Goal: Task Accomplishment & Management: Complete application form

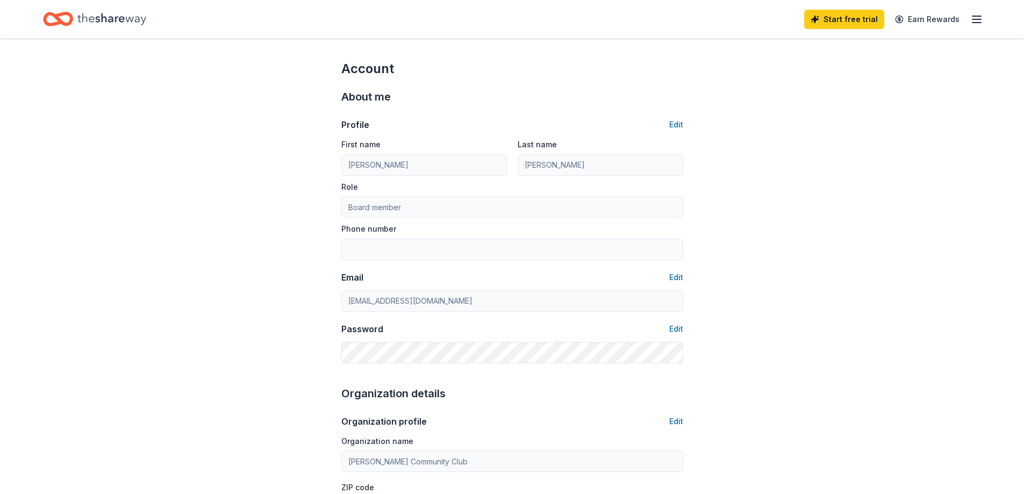
click at [975, 24] on icon "button" at bounding box center [977, 19] width 13 height 13
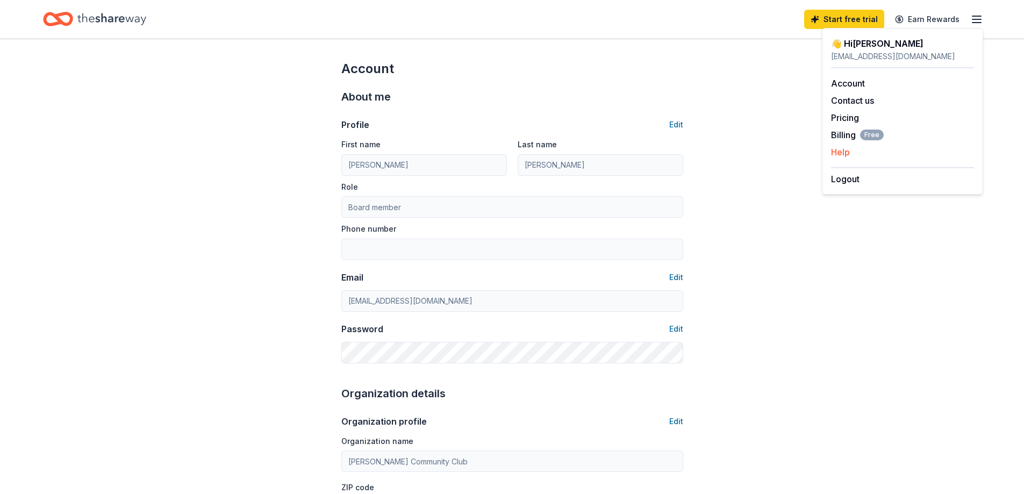
click at [841, 153] on button "Help" at bounding box center [840, 152] width 19 height 13
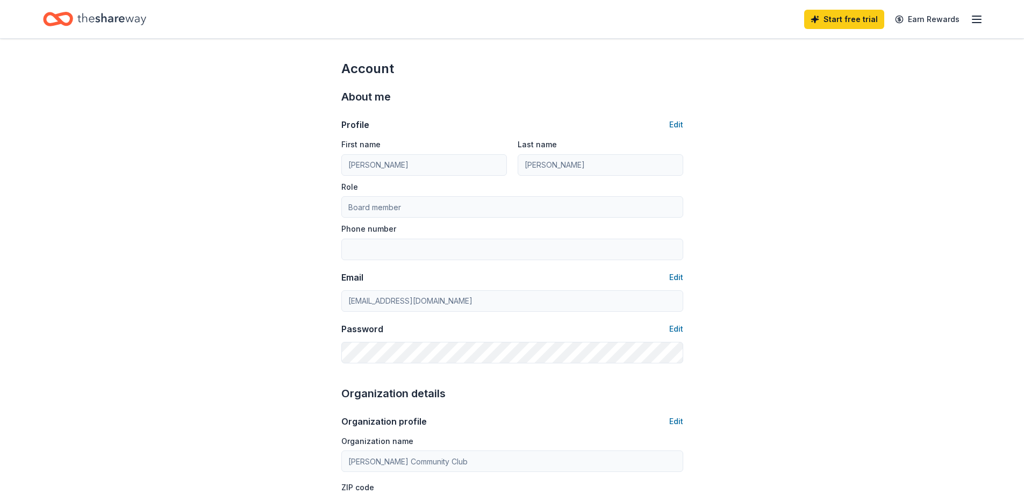
click at [123, 17] on icon "Home" at bounding box center [111, 19] width 69 height 12
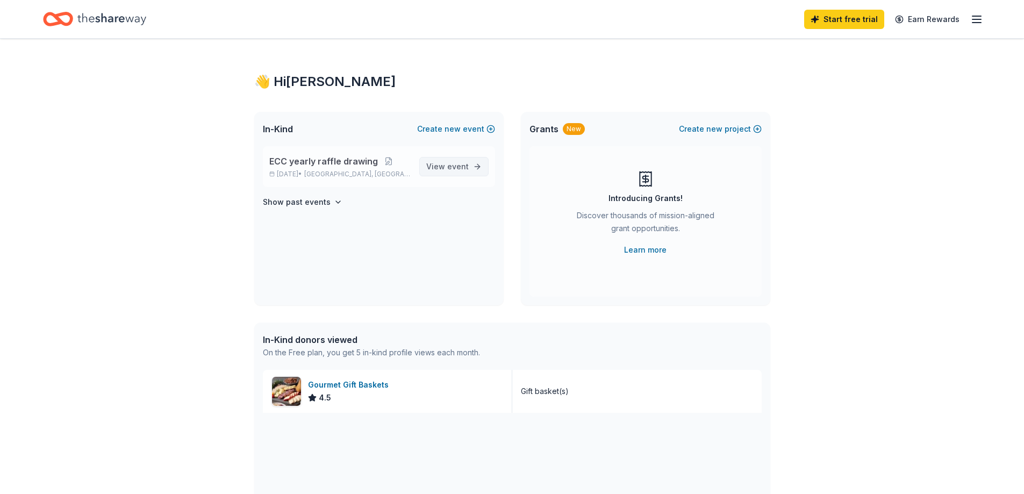
click at [455, 173] on span "View event" at bounding box center [447, 166] width 42 height 13
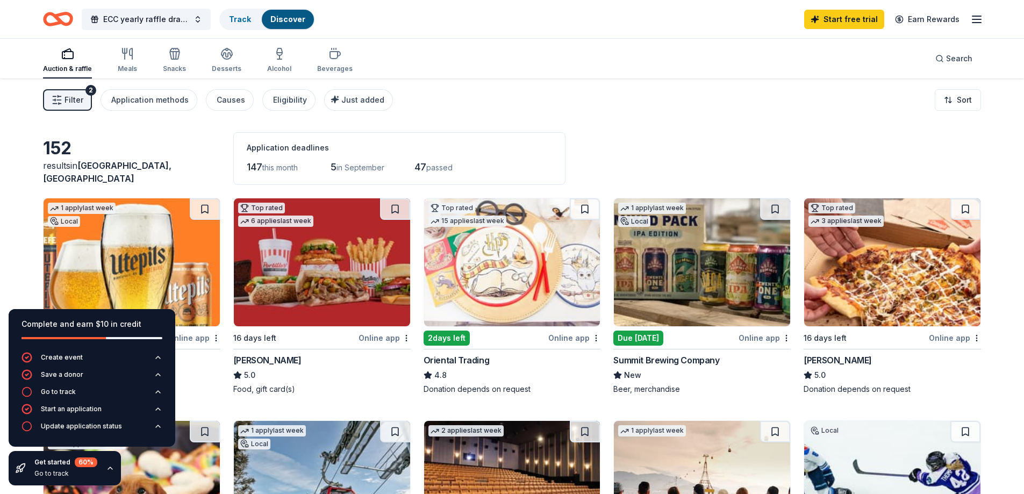
click at [284, 20] on link "Discover" at bounding box center [287, 19] width 35 height 9
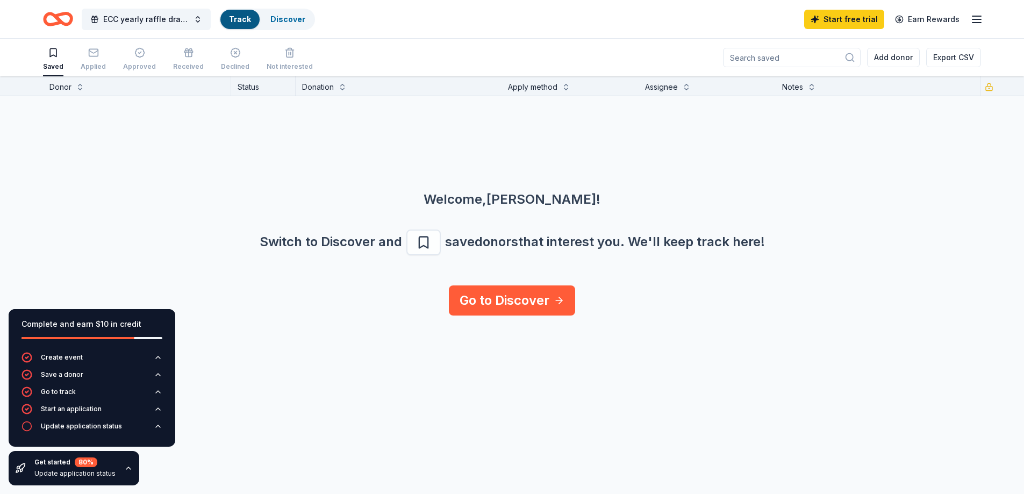
scroll to position [1, 0]
click at [128, 467] on icon "button" at bounding box center [128, 468] width 9 height 9
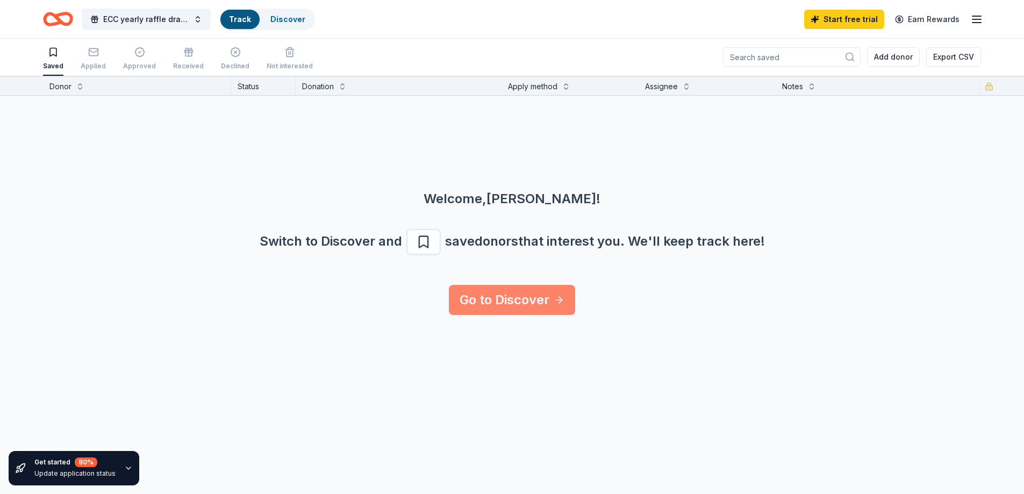
click at [513, 301] on link "Go to Discover" at bounding box center [512, 300] width 126 height 30
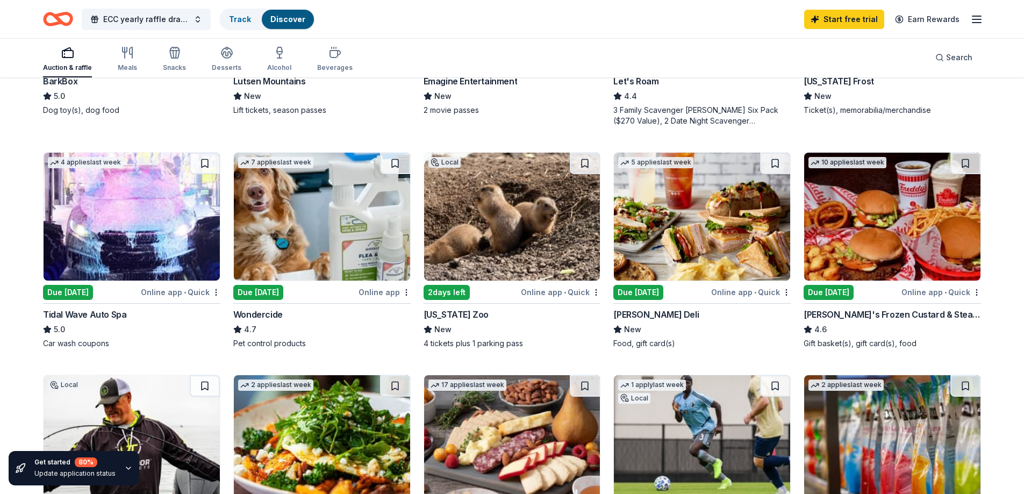
scroll to position [484, 0]
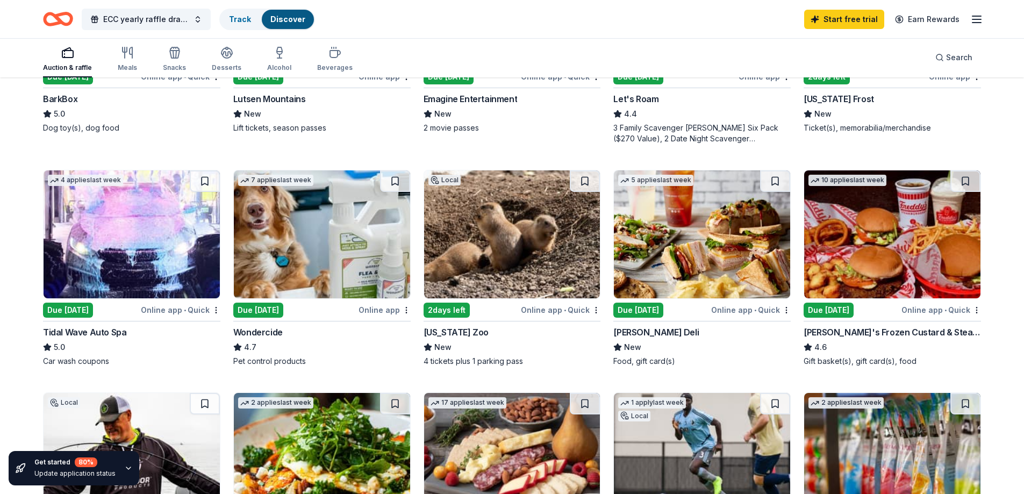
click at [455, 311] on div "2 days left" at bounding box center [447, 310] width 46 height 15
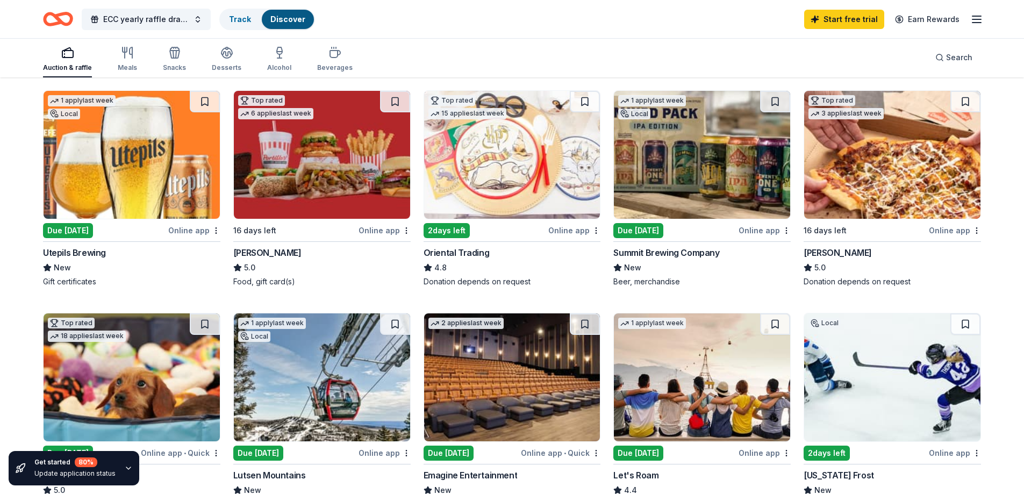
scroll to position [54, 0]
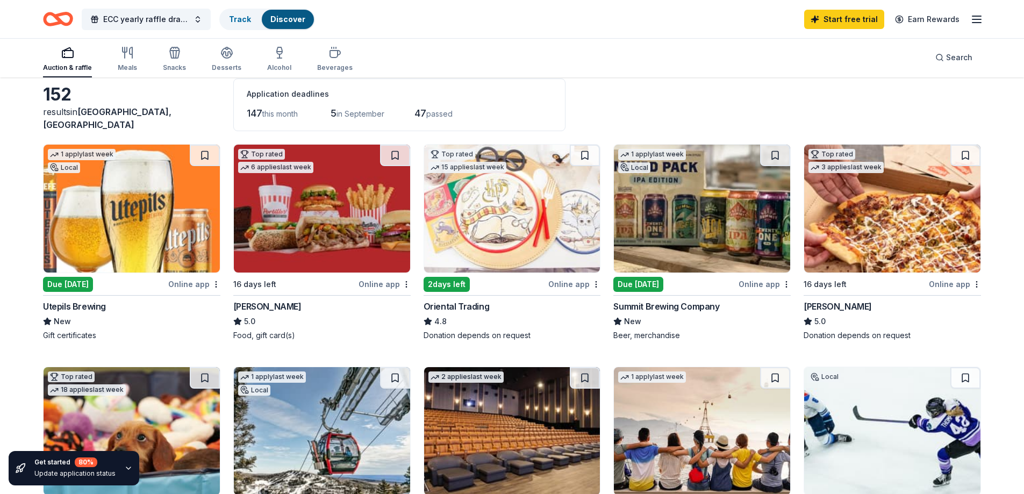
click at [718, 222] on img at bounding box center [702, 209] width 176 height 128
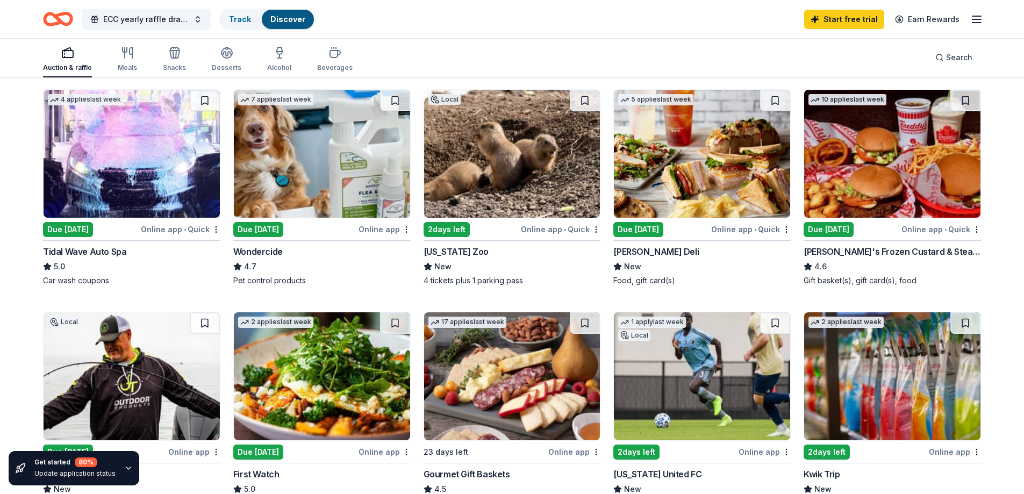
scroll to position [592, 0]
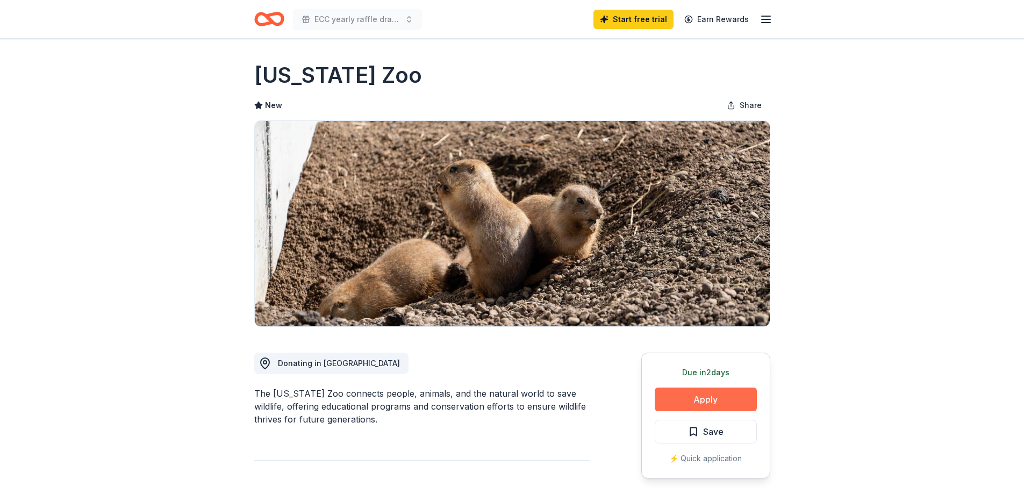
click at [682, 401] on button "Apply" at bounding box center [706, 400] width 102 height 24
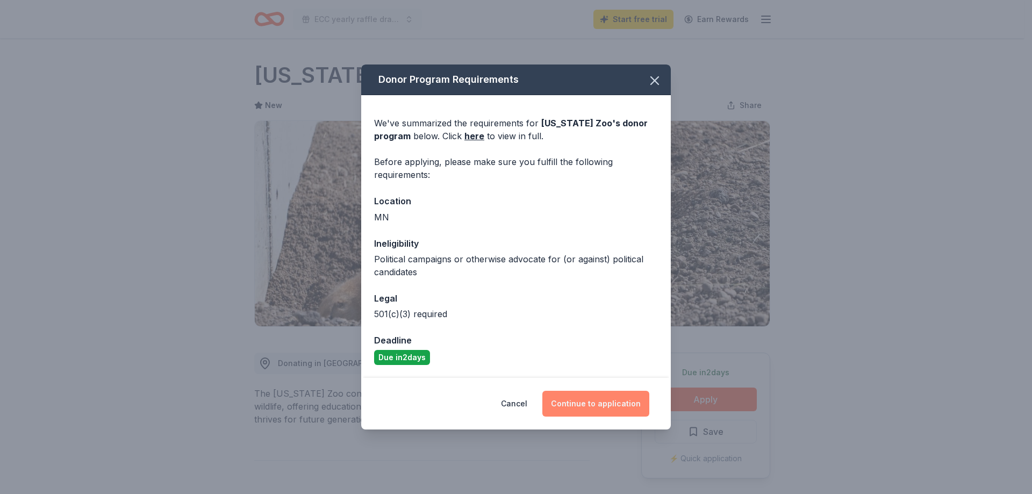
click at [567, 403] on button "Continue to application" at bounding box center [596, 404] width 107 height 26
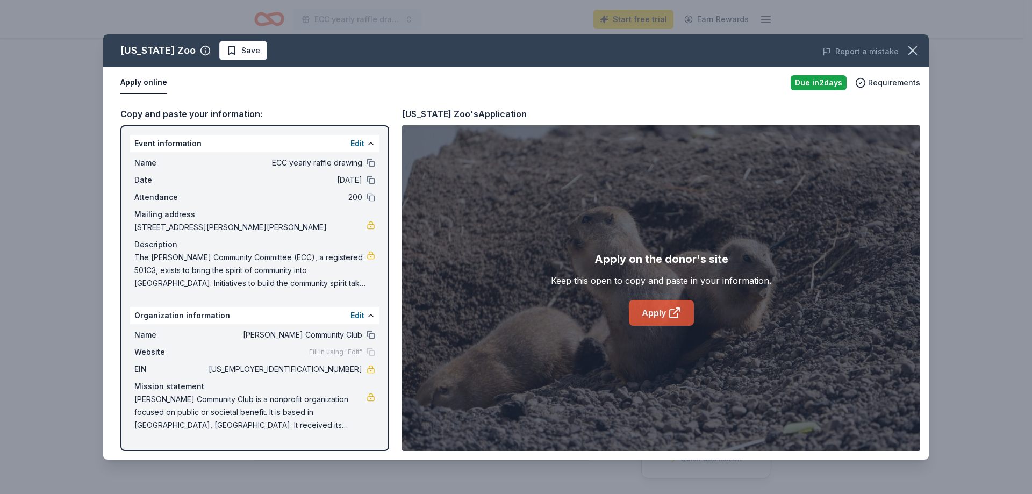
click at [652, 312] on link "Apply" at bounding box center [661, 313] width 65 height 26
click at [912, 49] on icon "button" at bounding box center [913, 51] width 8 height 8
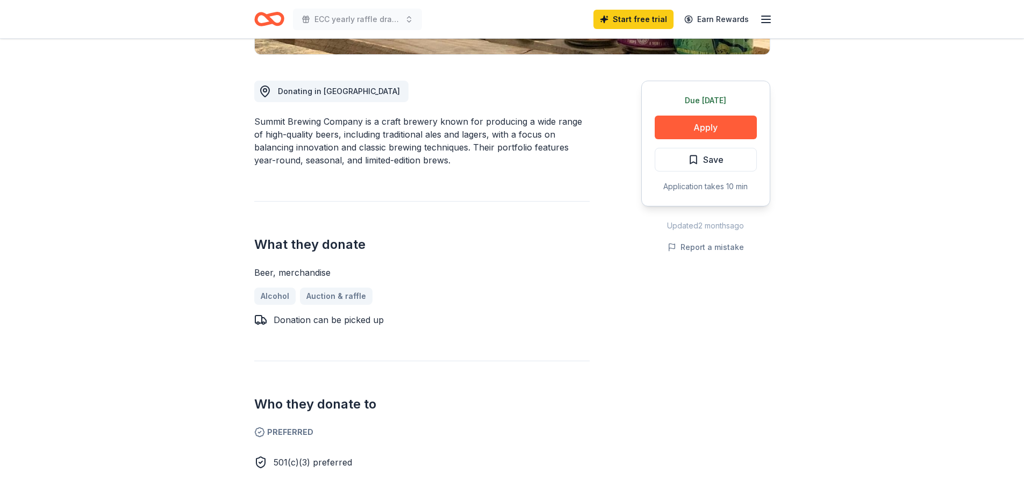
scroll to position [269, 0]
